Goal: Find specific page/section: Find specific page/section

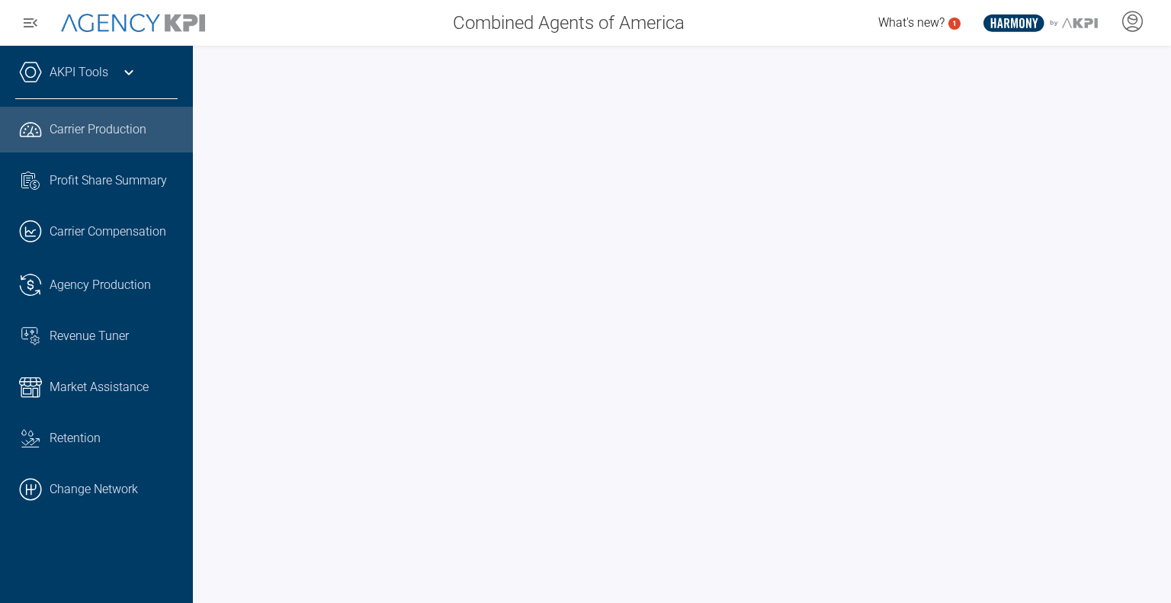
click at [123, 74] on icon at bounding box center [129, 72] width 18 height 18
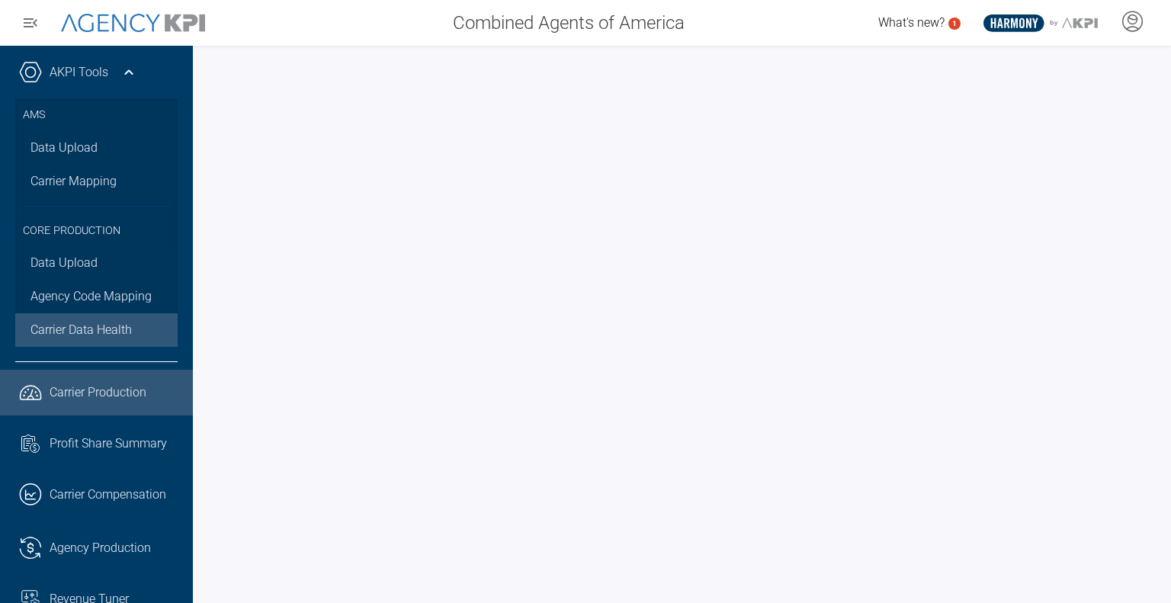
click at [58, 329] on span "Carrier Data Health" at bounding box center [80, 330] width 101 height 18
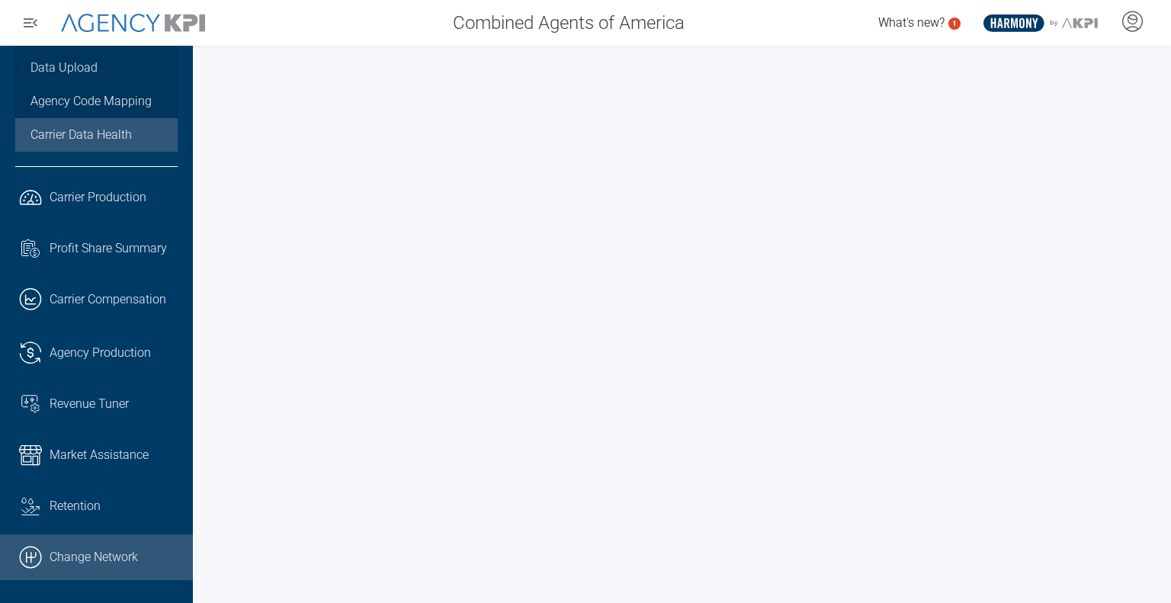
click at [62, 549] on link ".cls-1{fill:none;stroke:#000;stroke-linecap:round;stroke-linejoin:round;stroke-…" at bounding box center [96, 557] width 193 height 46
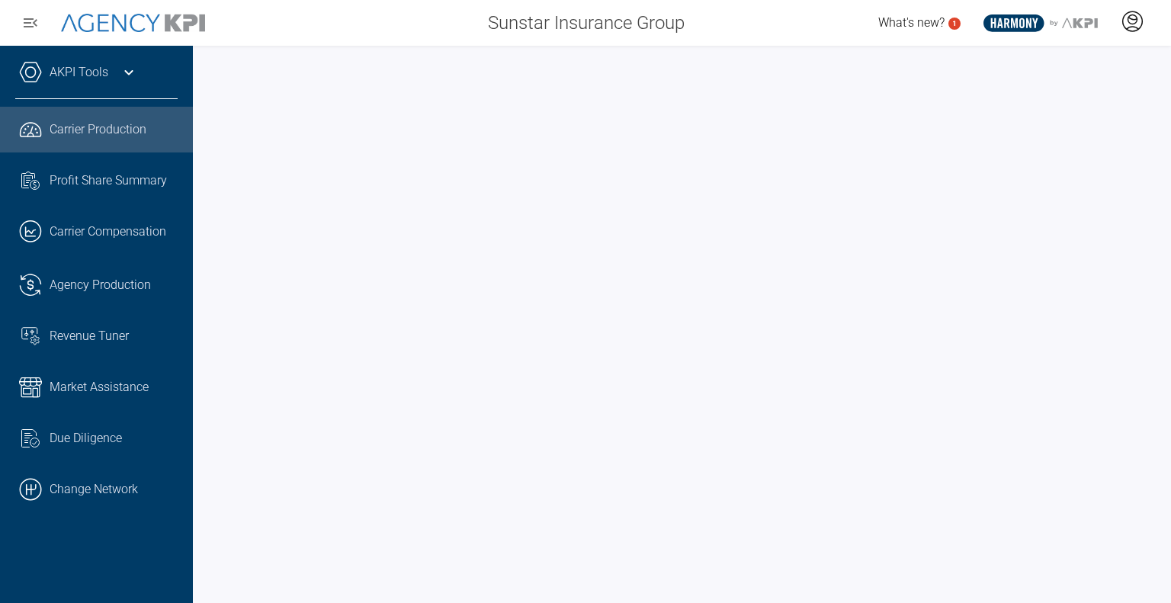
click at [1140, 37] on div at bounding box center [1132, 22] width 38 height 35
drag, startPoint x: 1120, startPoint y: 0, endPoint x: 839, endPoint y: 48, distance: 285.3
click at [839, 48] on div at bounding box center [682, 324] width 978 height 557
click at [116, 75] on div "AKPI Tools" at bounding box center [96, 80] width 162 height 38
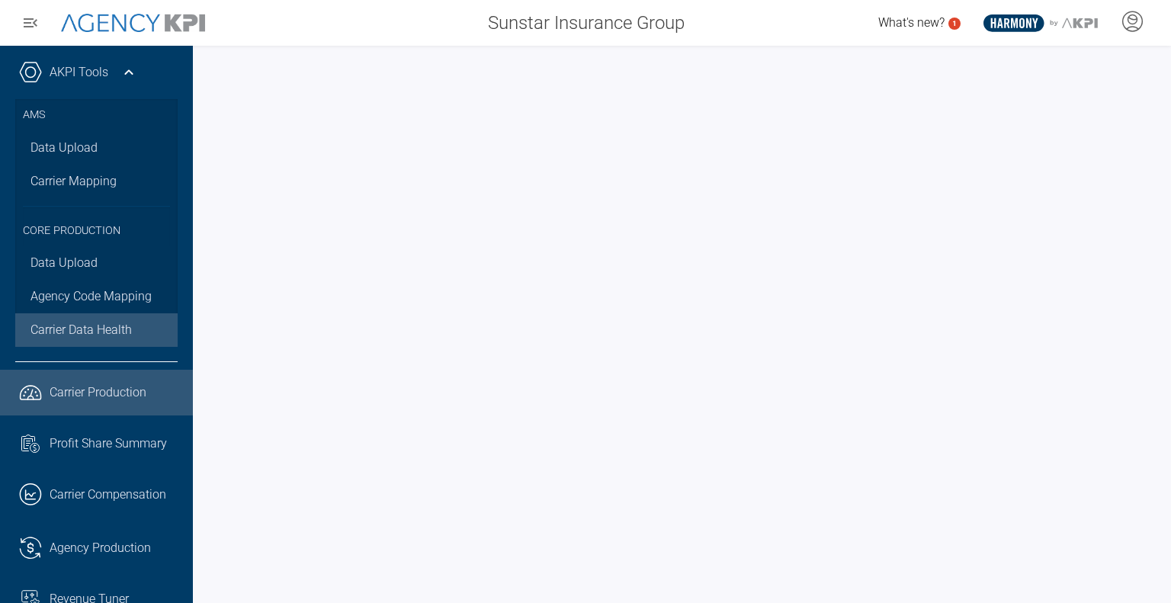
click at [88, 322] on span "Carrier Data Health" at bounding box center [80, 330] width 101 height 18
